Goal: Navigation & Orientation: Find specific page/section

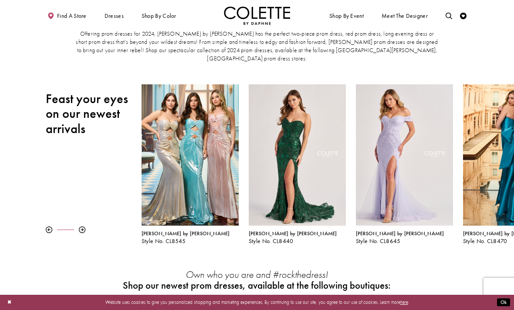
click at [82, 227] on div at bounding box center [82, 230] width 7 height 7
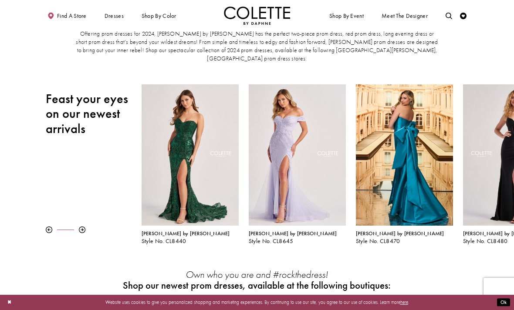
click at [84, 227] on div at bounding box center [82, 230] width 7 height 7
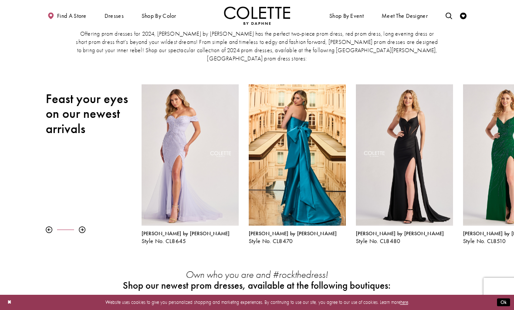
click at [83, 227] on div at bounding box center [82, 230] width 7 height 7
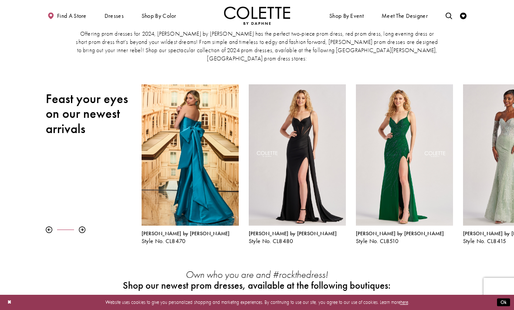
click at [83, 227] on div at bounding box center [82, 230] width 7 height 7
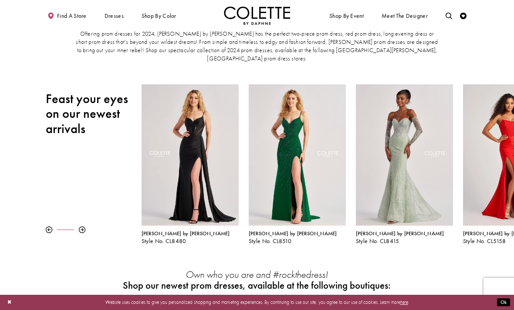
click at [84, 227] on div at bounding box center [82, 230] width 7 height 7
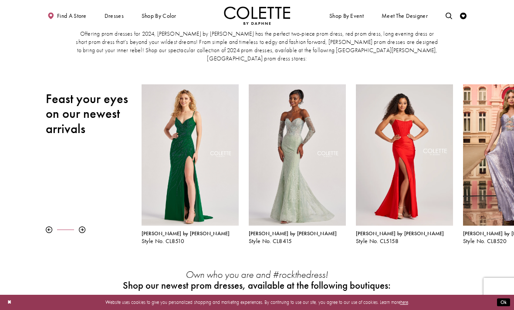
click at [85, 227] on div at bounding box center [82, 230] width 7 height 7
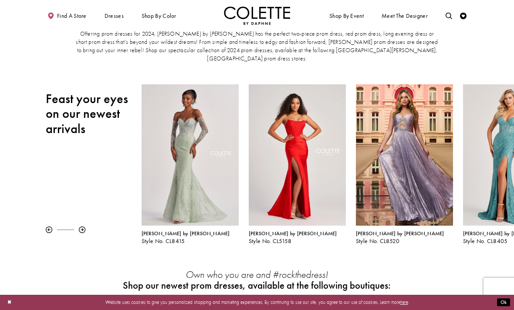
click at [85, 227] on div at bounding box center [82, 230] width 7 height 7
click at [87, 227] on div at bounding box center [94, 230] width 96 height 7
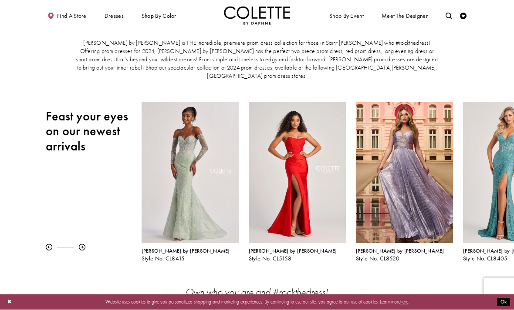
scroll to position [46, 0]
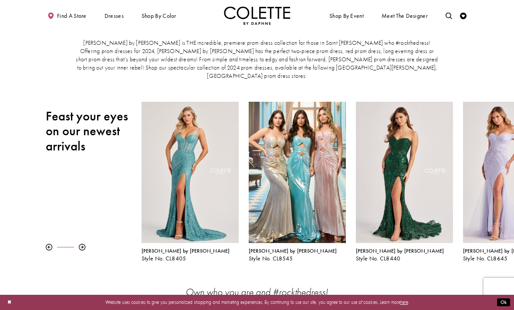
click at [81, 244] on div at bounding box center [82, 247] width 7 height 7
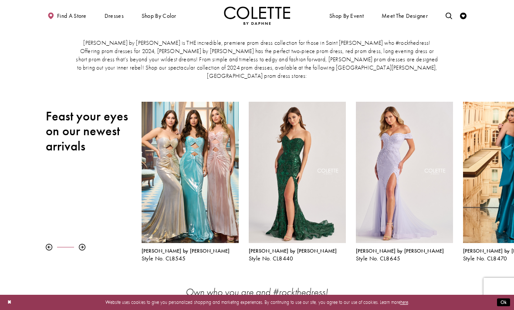
click at [89, 244] on div at bounding box center [94, 247] width 96 height 7
click at [91, 244] on div at bounding box center [94, 247] width 96 height 7
click at [84, 244] on div at bounding box center [82, 247] width 7 height 7
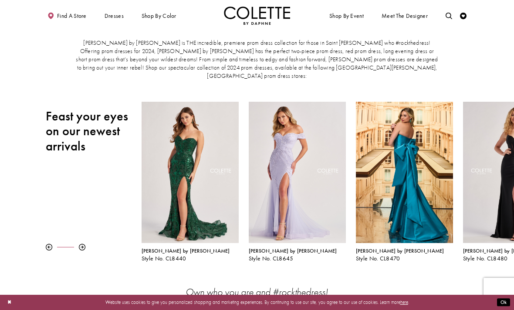
click at [81, 244] on div at bounding box center [82, 247] width 7 height 7
click at [82, 244] on div at bounding box center [82, 247] width 7 height 7
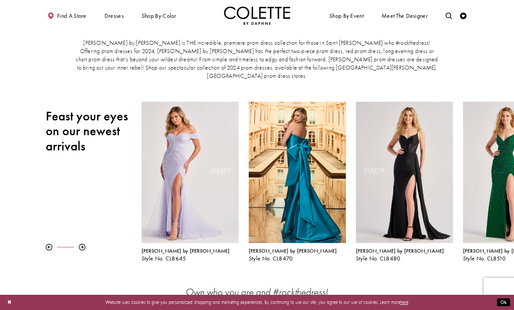
click at [81, 244] on div at bounding box center [82, 247] width 7 height 7
click at [81, 228] on div "4 5 6 7 8 9 10 11 12 13 Next Slide Previous Slide Pause autoplay Colette by Dap…" at bounding box center [257, 182] width 514 height 160
click at [87, 218] on div "4 5 6 7 8 9 10 11 12 13 Next Slide Previous Slide Pause autoplay Colette by Dap…" at bounding box center [257, 182] width 514 height 160
click at [85, 244] on div at bounding box center [82, 247] width 7 height 7
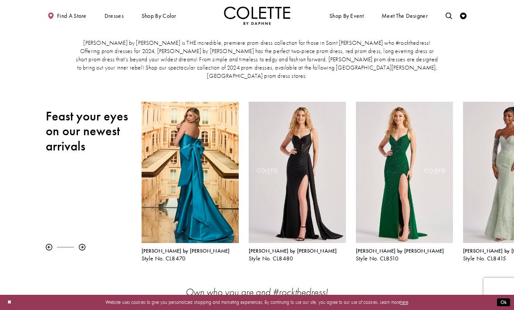
click at [84, 244] on div at bounding box center [82, 247] width 7 height 7
click at [79, 244] on div at bounding box center [82, 247] width 7 height 7
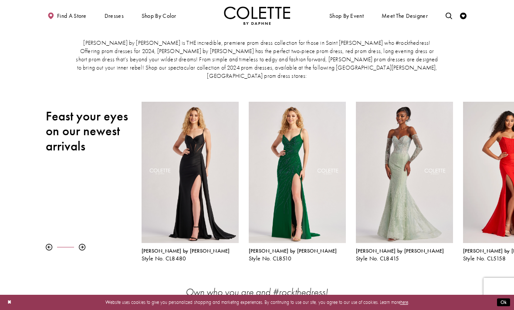
click at [81, 228] on div "4 5 6 7 8 9 10 11 12 13 Next Slide Previous Slide Pause autoplay Colette by Dap…" at bounding box center [257, 182] width 514 height 160
click at [78, 232] on div "4 5 6 7 8 9 10 11 12 13 Next Slide Previous Slide Pause autoplay Colette by Dap…" at bounding box center [257, 182] width 514 height 160
click at [80, 229] on div "4 5 6 7 8 9 10 11 12 13 Next Slide Previous Slide Pause autoplay Colette by Dap…" at bounding box center [257, 182] width 514 height 160
click at [81, 244] on div at bounding box center [82, 247] width 7 height 7
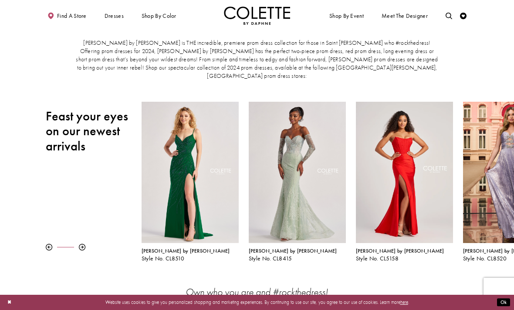
click at [79, 244] on div at bounding box center [82, 247] width 7 height 7
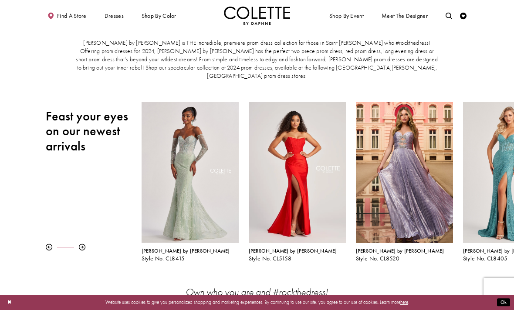
click at [83, 244] on div at bounding box center [82, 247] width 7 height 7
click at [82, 244] on div at bounding box center [82, 247] width 7 height 7
click at [88, 244] on div at bounding box center [94, 247] width 96 height 7
click at [87, 244] on div at bounding box center [94, 247] width 96 height 7
click at [82, 244] on div at bounding box center [82, 247] width 7 height 7
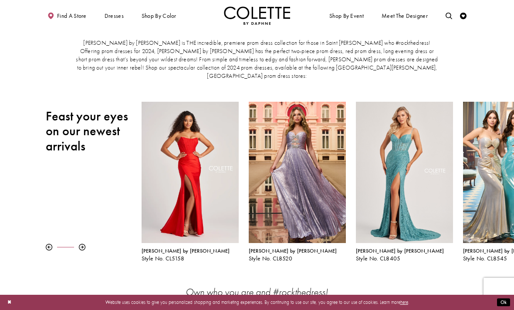
click at [82, 244] on div at bounding box center [82, 247] width 7 height 7
click at [84, 244] on div at bounding box center [82, 247] width 7 height 7
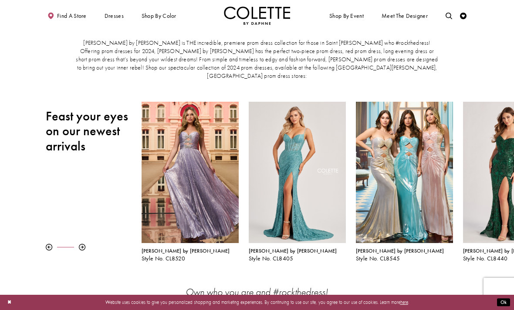
click at [83, 244] on div at bounding box center [82, 247] width 7 height 7
click at [84, 244] on div at bounding box center [82, 247] width 7 height 7
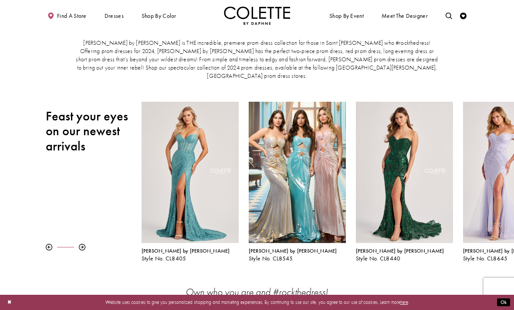
click at [81, 244] on div at bounding box center [82, 247] width 7 height 7
click at [80, 244] on div at bounding box center [82, 247] width 7 height 7
click at [82, 244] on div at bounding box center [82, 247] width 7 height 7
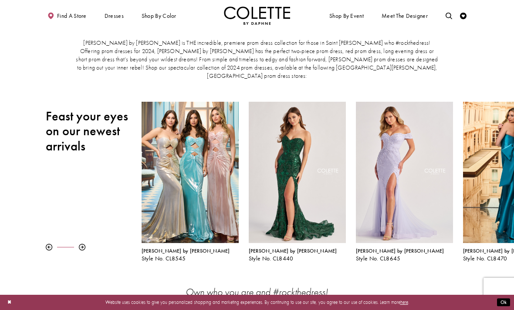
click at [81, 244] on div at bounding box center [82, 247] width 7 height 7
click at [83, 244] on div at bounding box center [82, 247] width 7 height 7
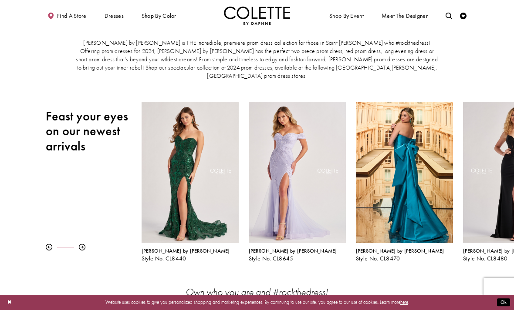
click at [81, 244] on div at bounding box center [82, 247] width 7 height 7
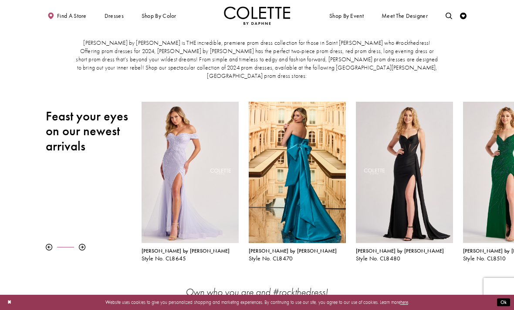
click at [82, 244] on div at bounding box center [82, 247] width 7 height 7
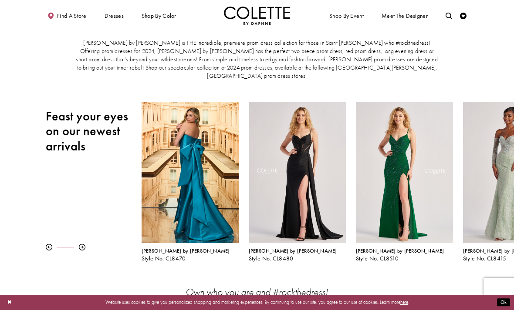
click at [84, 244] on div at bounding box center [82, 247] width 7 height 7
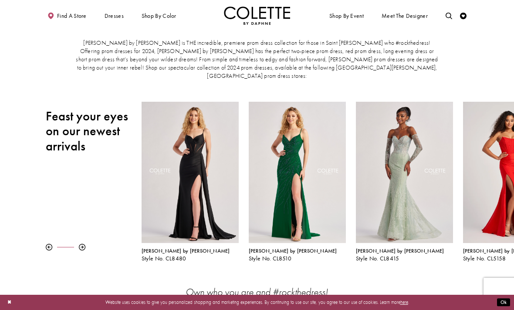
click at [79, 244] on div at bounding box center [82, 247] width 7 height 7
click at [84, 244] on div at bounding box center [82, 247] width 7 height 7
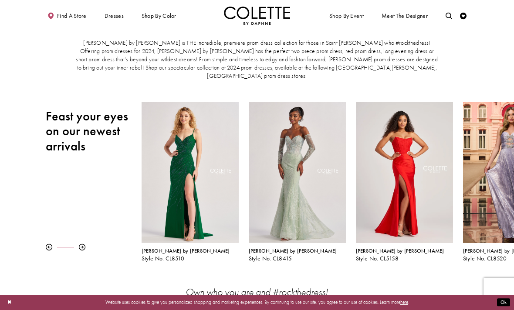
click at [84, 244] on div at bounding box center [82, 247] width 7 height 7
click at [88, 244] on div at bounding box center [94, 247] width 96 height 7
click at [84, 244] on div at bounding box center [82, 247] width 7 height 7
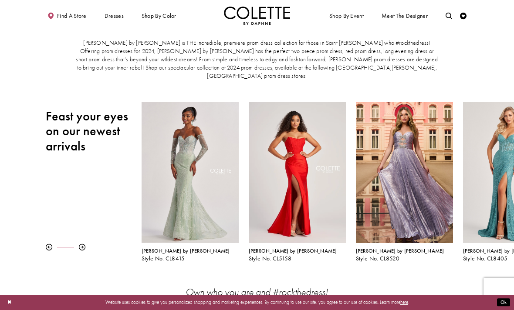
click at [50, 212] on div "4 5 6 7 8 9 10 11 12 13 Next Slide Previous Slide Pause autoplay Colette by Dap…" at bounding box center [257, 182] width 514 height 160
click at [57, 210] on div "4 5 6 7 8 9 10 11 12 13 Next Slide Previous Slide Pause autoplay Colette by Dap…" at bounding box center [257, 182] width 514 height 160
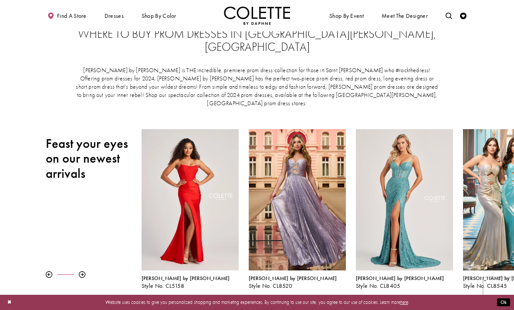
scroll to position [0, 0]
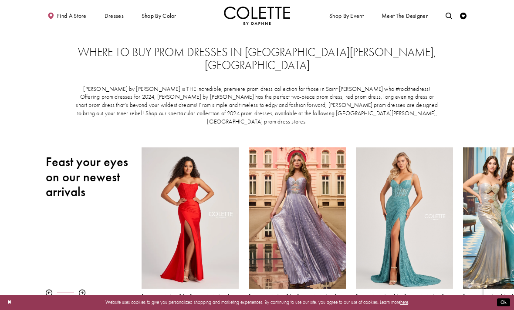
click at [79, 19] on span "Find a store" at bounding box center [72, 16] width 30 height 7
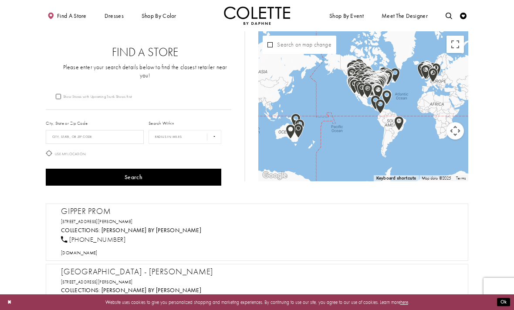
click at [456, 46] on button "Toggle fullscreen view" at bounding box center [454, 44] width 17 height 17
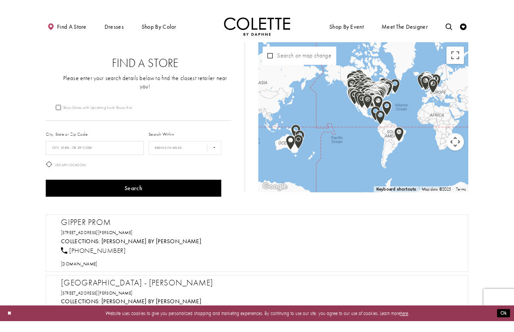
scroll to position [10, 0]
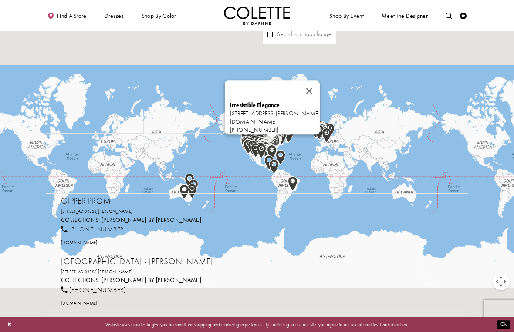
click at [308, 86] on button "Close" at bounding box center [309, 91] width 21 height 21
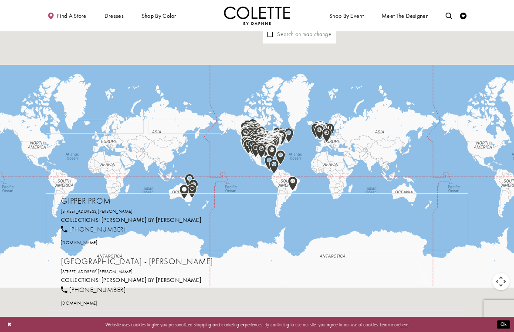
click at [500, 282] on button "Map camera controls" at bounding box center [500, 281] width 17 height 17
click at [476, 259] on button "Zoom in" at bounding box center [478, 259] width 17 height 17
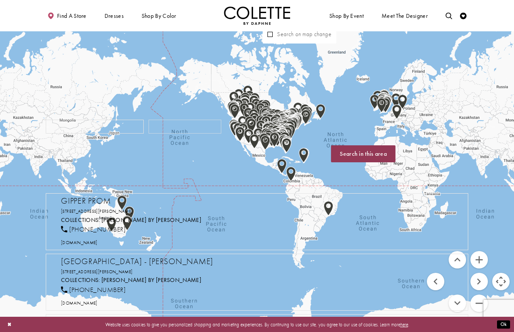
click at [478, 259] on button "Zoom in" at bounding box center [478, 259] width 17 height 17
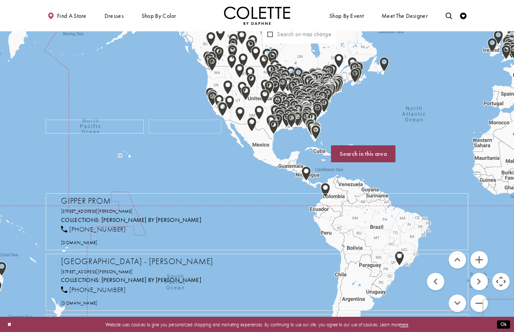
click at [479, 259] on button "Zoom in" at bounding box center [478, 259] width 17 height 17
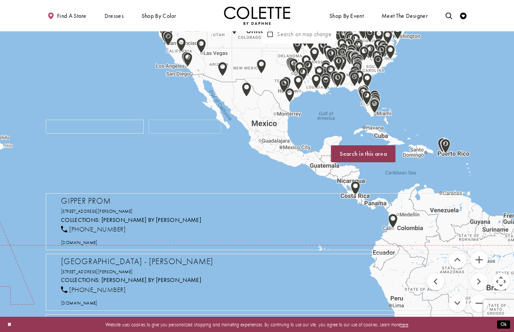
click at [456, 260] on button "Move up" at bounding box center [456, 259] width 17 height 17
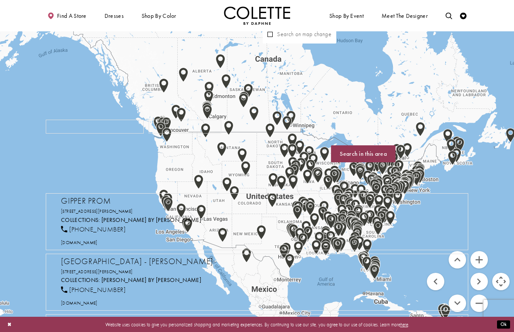
click at [473, 281] on button "Move right" at bounding box center [478, 281] width 17 height 17
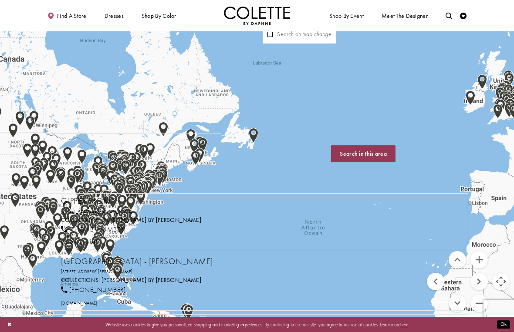
click at [477, 260] on button "Zoom in" at bounding box center [478, 259] width 17 height 17
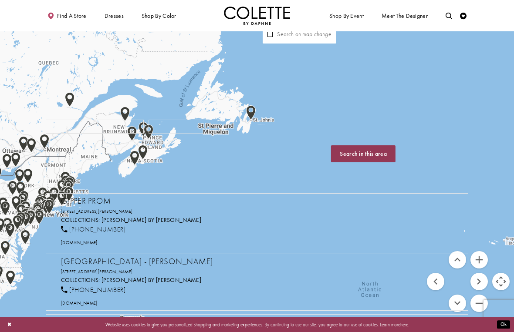
click at [439, 285] on button "Move left" at bounding box center [434, 281] width 17 height 17
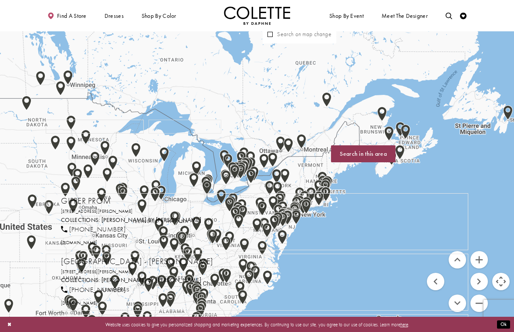
click at [478, 260] on button "Zoom in" at bounding box center [478, 259] width 17 height 17
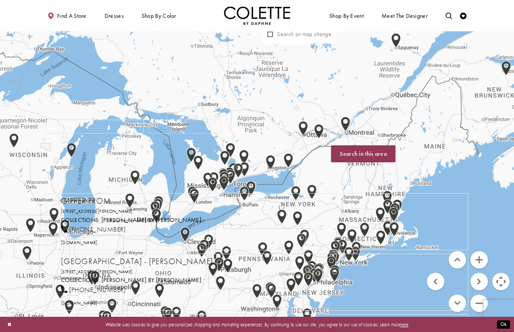
click at [477, 279] on button "Move right" at bounding box center [478, 281] width 17 height 17
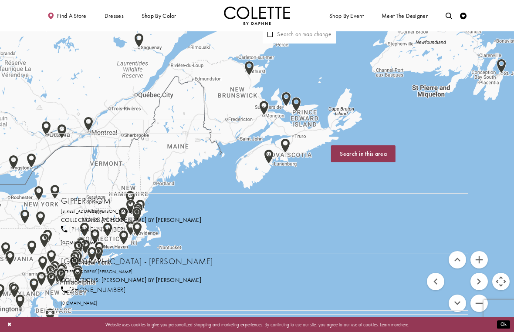
click at [477, 263] on button "Zoom in" at bounding box center [478, 259] width 17 height 17
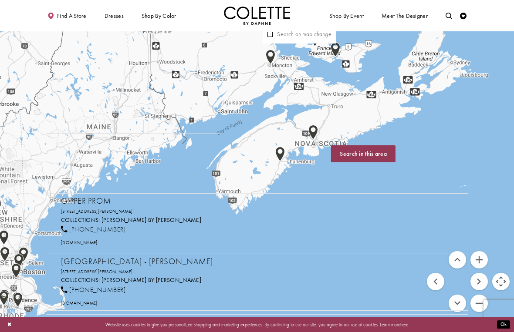
click at [454, 264] on button "Move up" at bounding box center [456, 259] width 17 height 17
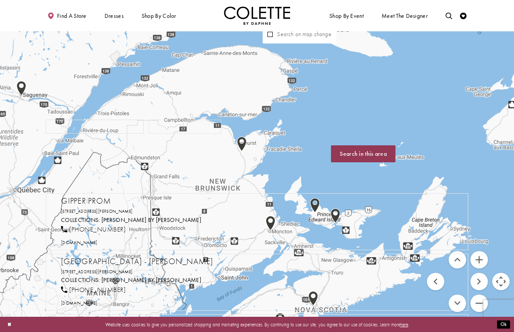
click at [474, 260] on button "Zoom in" at bounding box center [478, 259] width 17 height 17
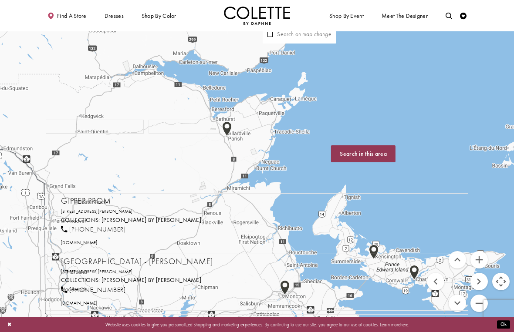
click at [460, 304] on button "Move down" at bounding box center [456, 303] width 17 height 17
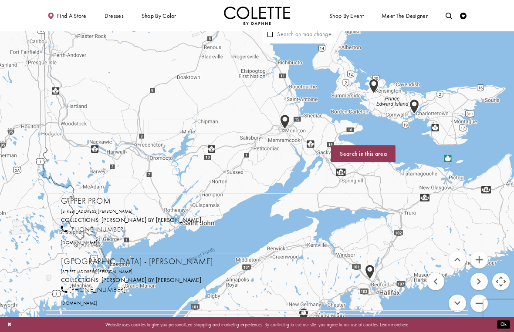
click at [479, 262] on button "Zoom in" at bounding box center [478, 259] width 17 height 17
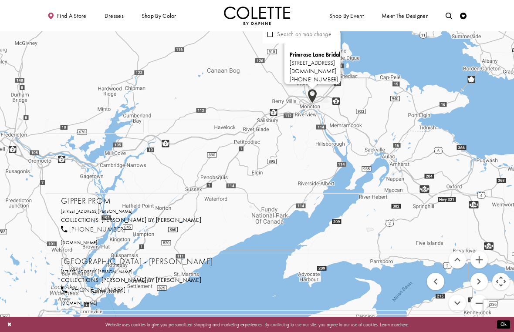
click at [289, 70] on link "[DOMAIN_NAME]" at bounding box center [312, 70] width 47 height 7
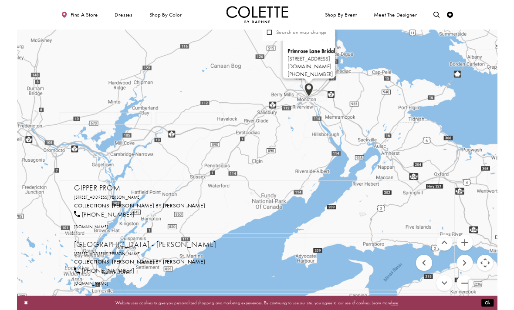
scroll to position [0, 0]
